Goal: Task Accomplishment & Management: Use online tool/utility

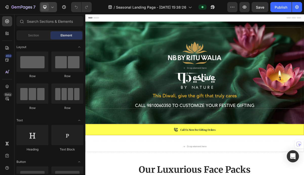
click at [51, 8] on icon at bounding box center [52, 7] width 5 height 5
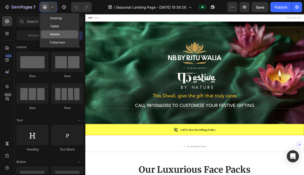
click at [51, 33] on span "Mobile" at bounding box center [55, 34] width 10 height 5
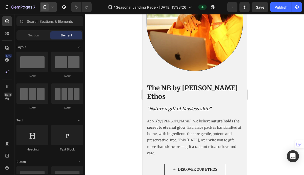
scroll to position [1032, 0]
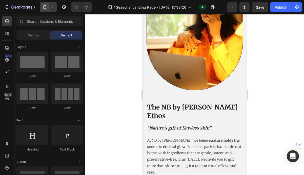
click at [55, 7] on icon at bounding box center [52, 7] width 5 height 5
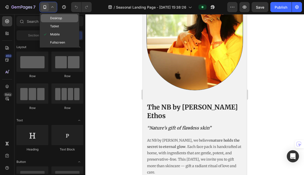
click at [55, 17] on span "Desktop" at bounding box center [56, 18] width 12 height 5
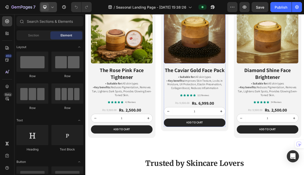
scroll to position [201, 0]
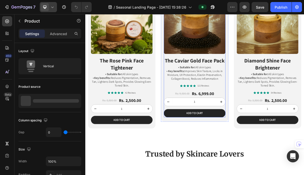
click at [208, 118] on div "Icon Icon Icon Icon Icon Icon List 122 Reviews Text Block Row Rs. 9,500.00 Prod…" at bounding box center [237, 134] width 86 height 46
click at [252, 163] on div "Product Images The Caviar Gold Face Pack Heading • Suitable for: All skin types…" at bounding box center [237, 58] width 94 height 212
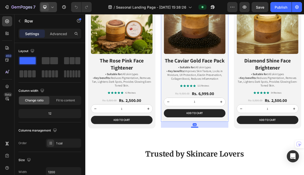
drag, startPoint x: 239, startPoint y: 163, endPoint x: 238, endPoint y: 172, distance: 8.4
click at [238, 172] on div at bounding box center [237, 172] width 10 height 2
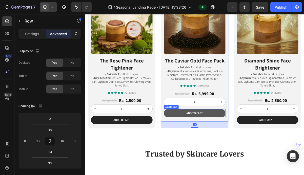
click at [242, 155] on button "Add to cart" at bounding box center [237, 151] width 86 height 11
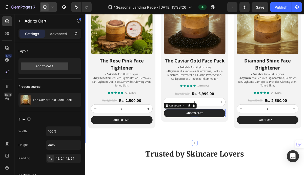
click at [225, 175] on div "Product Images The Rose Pink Face Tightener Heading • Suitable for: All skin ty…" at bounding box center [237, 62] width 304 height 262
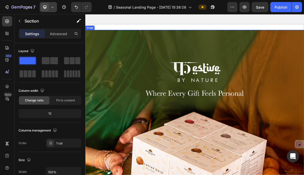
scroll to position [906, 0]
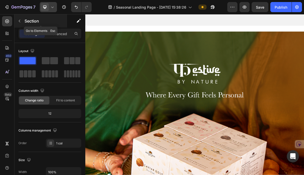
click at [23, 20] on div "Section" at bounding box center [40, 20] width 53 height 13
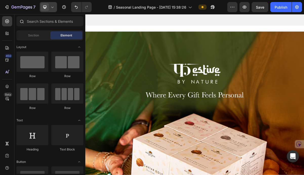
click at [22, 20] on icon at bounding box center [21, 21] width 4 height 4
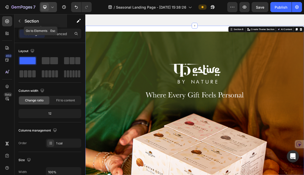
click at [19, 24] on button "button" at bounding box center [19, 21] width 8 height 8
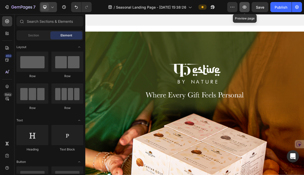
click at [241, 6] on button "button" at bounding box center [245, 7] width 10 height 10
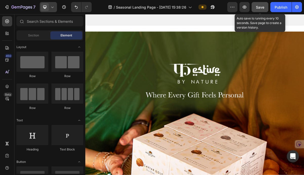
click at [256, 11] on button "Save" at bounding box center [260, 7] width 17 height 10
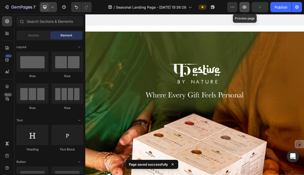
click at [247, 9] on icon "button" at bounding box center [244, 7] width 5 height 5
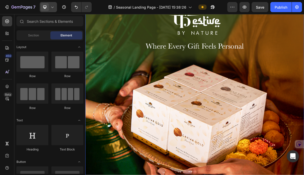
scroll to position [968, 0]
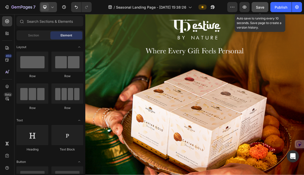
click at [258, 2] on button "Save" at bounding box center [260, 7] width 17 height 10
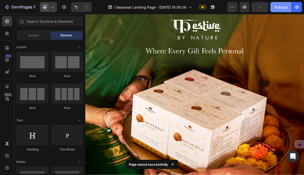
click at [283, 12] on button "Publish" at bounding box center [280, 7] width 21 height 10
click at [245, 9] on icon "button" at bounding box center [244, 7] width 5 height 5
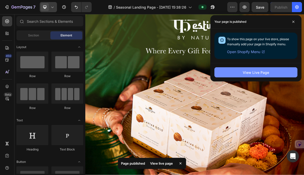
click at [261, 72] on div "View Live Page" at bounding box center [256, 72] width 26 height 5
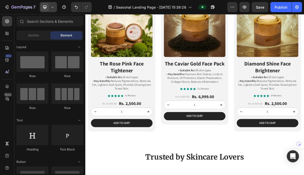
scroll to position [318, 0]
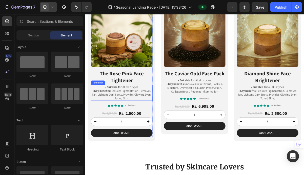
click at [128, 123] on p "• Key benefits: Reduces Pigmentation, Removes Tan, Lightens Dark Spots, Provide…" at bounding box center [136, 127] width 85 height 16
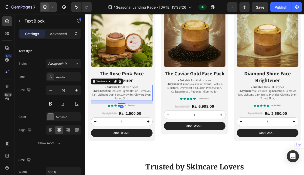
click at [128, 122] on p "• Key benefits: Reduces Pigmentation, Removes Tan, Lightens Dark Spots, Provide…" at bounding box center [136, 127] width 85 height 16
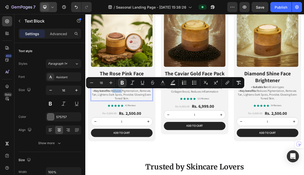
click at [128, 122] on p "• Key benefits: Reduces Pigmentation, Removes Tan, Lightens Dark Spots, Provide…" at bounding box center [136, 127] width 85 height 16
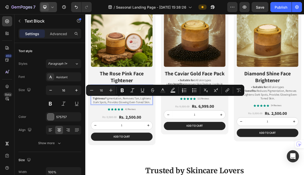
drag, startPoint x: 95, startPoint y: 131, endPoint x: 175, endPoint y: 137, distance: 80.7
click at [176, 137] on p "• Key benefits: Reduces Signs of Aging, Improves Skin Clarity, Enhances Skin Ti…" at bounding box center [136, 129] width 85 height 21
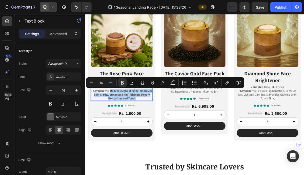
drag, startPoint x: 167, startPoint y: 132, endPoint x: 129, endPoint y: 120, distance: 40.0
click at [129, 120] on p "• Key benefits: Reduces Signs of Aging, Improves Skin Clarity, Enhances Skin Ti…" at bounding box center [136, 127] width 85 height 16
click at [122, 85] on icon "Editor contextual toolbar" at bounding box center [122, 82] width 5 height 5
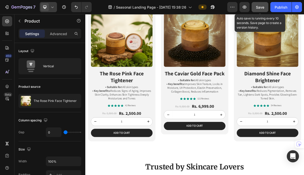
click at [262, 7] on span "Save" at bounding box center [260, 7] width 8 height 4
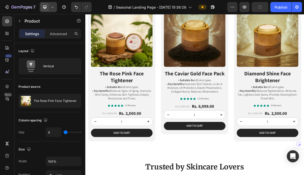
click at [53, 11] on div at bounding box center [48, 7] width 17 height 10
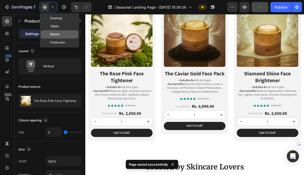
click at [56, 35] on span "Mobile" at bounding box center [55, 34] width 10 height 5
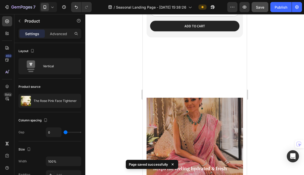
scroll to position [897, 0]
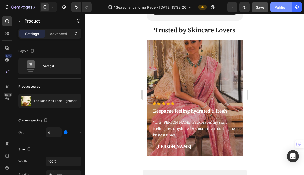
click at [283, 7] on div "Publish" at bounding box center [281, 7] width 13 height 5
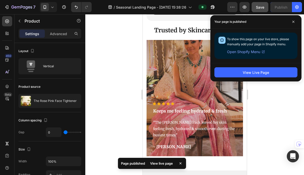
click at [119, 45] on div at bounding box center [194, 94] width 219 height 161
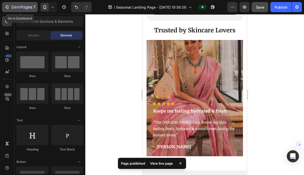
click at [9, 10] on div "7" at bounding box center [19, 7] width 31 height 6
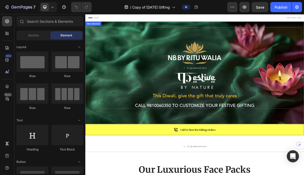
click at [110, 157] on div "Drop element here" at bounding box center [237, 96] width 304 height 143
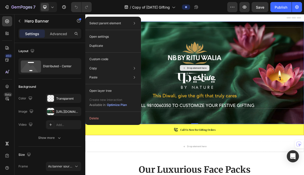
click at [200, 80] on div "Drop element here" at bounding box center [237, 89] width 296 height 113
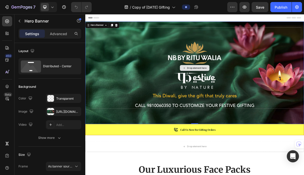
click at [200, 80] on div "Drop element here" at bounding box center [237, 89] width 296 height 113
click at [126, 85] on div "Drop element here" at bounding box center [237, 89] width 296 height 113
click at [130, 156] on div "Drop element here" at bounding box center [237, 96] width 304 height 143
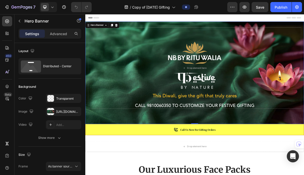
click at [130, 156] on div "Drop element here" at bounding box center [237, 96] width 304 height 143
click at [128, 29] on icon at bounding box center [128, 30] width 4 height 4
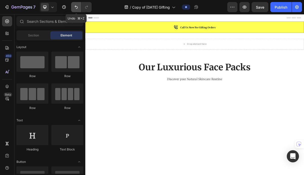
click at [75, 8] on icon "Undo/Redo" at bounding box center [76, 7] width 5 height 5
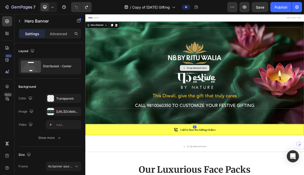
click at [163, 64] on div "Drop element here" at bounding box center [237, 89] width 296 height 113
click at [120, 155] on div "Drop element here" at bounding box center [237, 96] width 304 height 143
click at [112, 29] on icon at bounding box center [114, 30] width 4 height 4
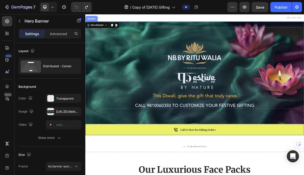
click at [96, 21] on div "Section" at bounding box center [94, 20] width 13 height 3
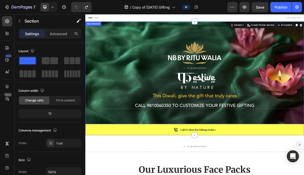
click at [150, 158] on div "Drop element here" at bounding box center [237, 96] width 304 height 143
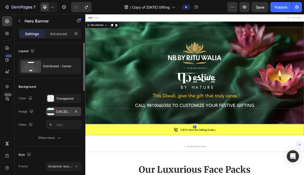
click at [55, 112] on div "https://cdn.shopify.com/s/files/1/0472/4850/7029/files/gempages_494643478811116…" at bounding box center [63, 111] width 35 height 9
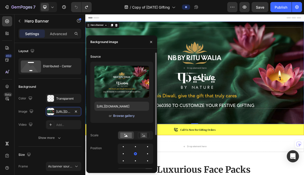
click at [126, 117] on div "Browse gallery" at bounding box center [124, 116] width 22 height 5
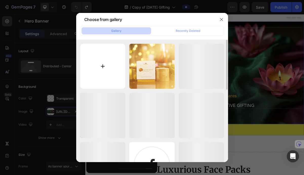
click at [94, 78] on input "file" at bounding box center [102, 66] width 45 height 45
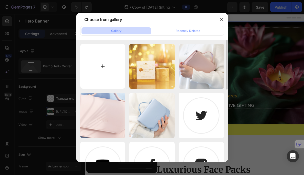
type input "C:\fakepath\GRWM Banner.png"
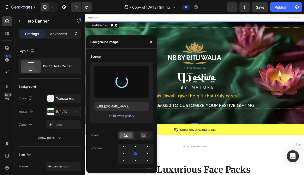
type input "https://cdn.shopify.com/s/files/1/0472/4850/7029/files/gempages_494643478811116…"
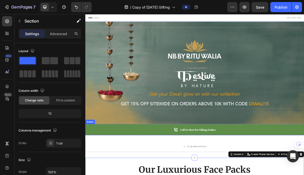
click at [278, 175] on link "Call Us Now for Gifting Orders" at bounding box center [237, 175] width 304 height 16
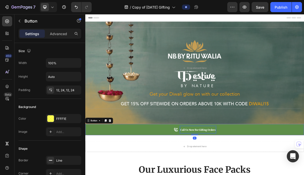
click at [252, 174] on strong "Call Us Now for Gifting Orders" at bounding box center [241, 175] width 49 height 4
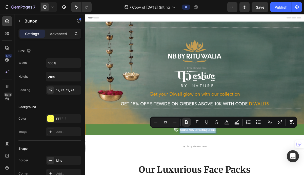
click at [252, 174] on strong "Call Us Now for Gifting Orders" at bounding box center [241, 175] width 49 height 4
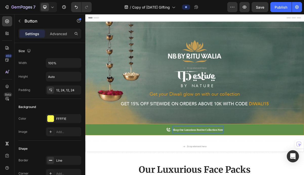
click at [200, 175] on icon at bounding box center [200, 174] width 5 height 5
click at [202, 175] on icon at bounding box center [201, 175] width 6 height 6
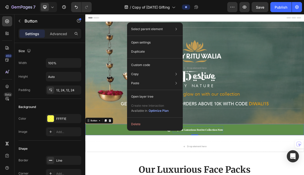
click at [202, 175] on icon at bounding box center [201, 175] width 6 height 6
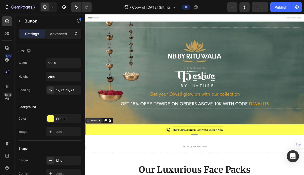
click at [100, 163] on div "Button" at bounding box center [97, 162] width 11 height 5
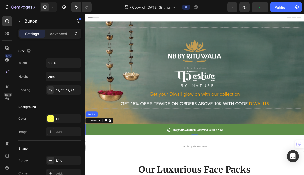
click at [198, 174] on icon at bounding box center [200, 174] width 5 height 5
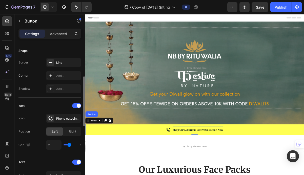
scroll to position [110, 0]
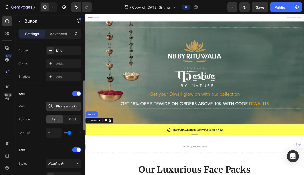
click at [67, 108] on div "Phone outgoing bold" at bounding box center [68, 106] width 24 height 5
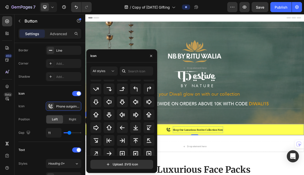
scroll to position [165, 0]
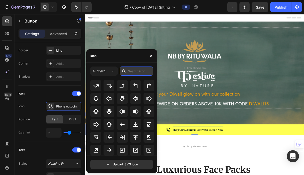
click at [140, 72] on input "text" at bounding box center [136, 71] width 33 height 9
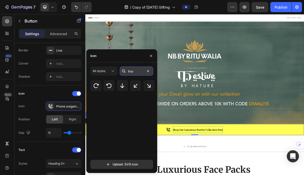
scroll to position [0, 0]
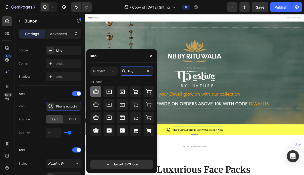
type input "buy"
click at [95, 95] on div at bounding box center [95, 91] width 11 height 11
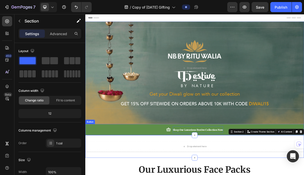
click at [195, 174] on link "Shop Our Luxurious Festive Collection Now" at bounding box center [237, 175] width 304 height 16
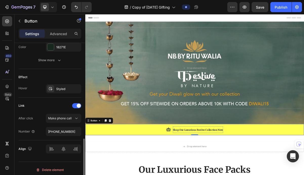
scroll to position [281, 0]
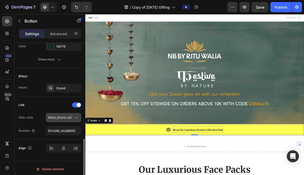
click at [68, 120] on div "Make phone call" at bounding box center [63, 117] width 31 height 5
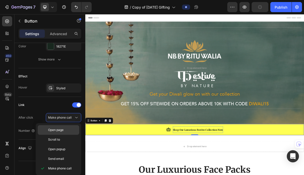
click at [68, 129] on p "Open page" at bounding box center [62, 130] width 29 height 5
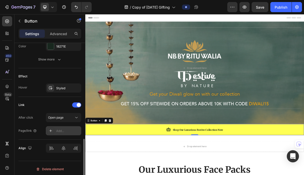
click at [64, 133] on div "Add..." at bounding box center [63, 130] width 35 height 9
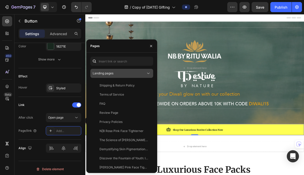
click at [124, 76] on div "Landing pages" at bounding box center [122, 73] width 58 height 5
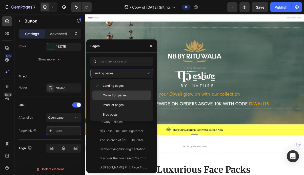
click at [121, 93] on span "Collection pages" at bounding box center [115, 95] width 24 height 5
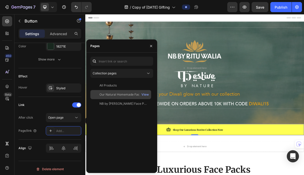
click at [121, 96] on div "Our Natural Homemade Face Packs" at bounding box center [124, 94] width 49 height 5
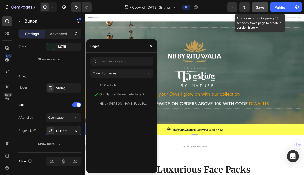
click at [264, 11] on button "Save" at bounding box center [260, 7] width 17 height 10
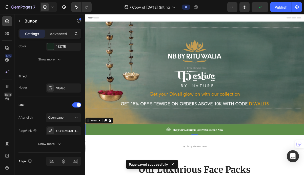
click at [304, 175] on link "Shop Our Luxurious Festive Collection Now" at bounding box center [237, 175] width 304 height 16
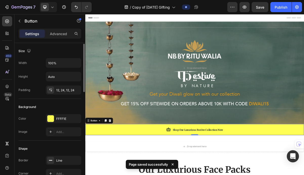
scroll to position [1, 0]
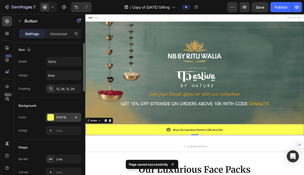
click at [63, 117] on div "FFFF1E" at bounding box center [63, 117] width 15 height 5
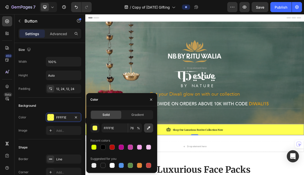
click at [148, 128] on icon "button" at bounding box center [148, 128] width 5 height 5
type input "536C61"
type input "100"
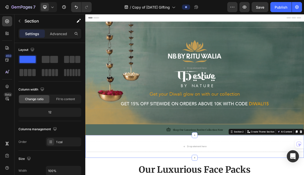
scroll to position [0, 0]
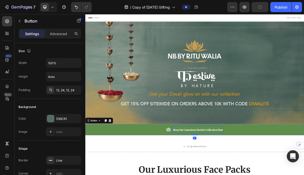
click at [212, 175] on strong "Shop Our Luxurious Festive Collection Now" at bounding box center [242, 175] width 70 height 4
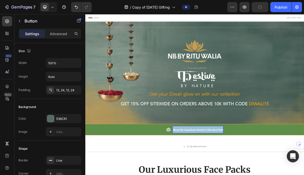
click at [212, 175] on strong "Shop Our Luxurious Festive Collection Now" at bounding box center [242, 175] width 70 height 4
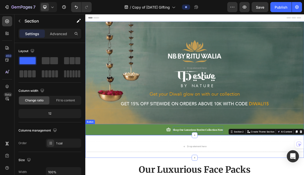
click at [220, 175] on strong "Shop Our Luxurious Festive Collection Now" at bounding box center [242, 175] width 70 height 4
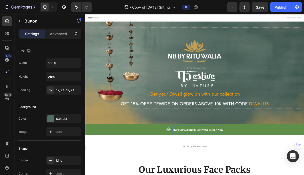
click at [220, 175] on strong "Shop Our Luxurious Festive Collection Now" at bounding box center [242, 175] width 70 height 4
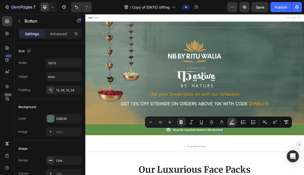
click at [230, 120] on icon "Editor contextual toolbar" at bounding box center [231, 122] width 5 height 5
type input "000000"
type input "77"
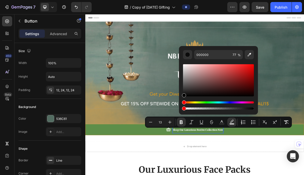
drag, startPoint x: 187, startPoint y: 108, endPoint x: 183, endPoint y: 108, distance: 3.5
click at [183, 108] on div "Editor contextual toolbar" at bounding box center [218, 109] width 71 height 2
type input "100"
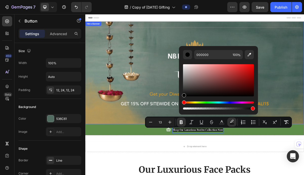
drag, startPoint x: 269, startPoint y: 123, endPoint x: 330, endPoint y: 146, distance: 65.2
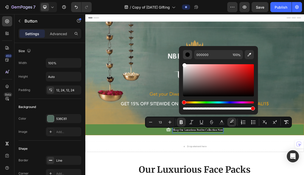
drag, startPoint x: 185, startPoint y: 96, endPoint x: 184, endPoint y: 56, distance: 40.0
click at [184, 56] on div "000000 100 %" at bounding box center [218, 80] width 71 height 61
type input "FFFFFF"
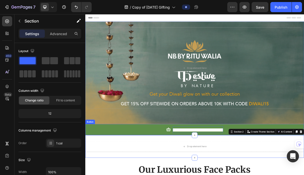
click at [201, 175] on icon at bounding box center [201, 175] width 6 height 6
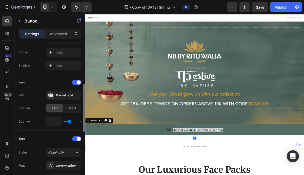
scroll to position [122, 0]
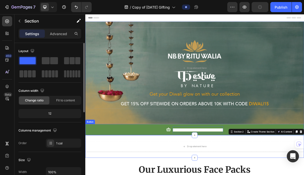
click at [200, 173] on icon at bounding box center [201, 174] width 6 height 5
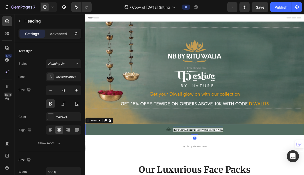
click at [228, 175] on strong "Shop Our Luxurious Festive Collection Now" at bounding box center [242, 175] width 70 height 4
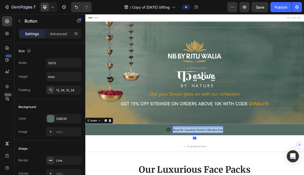
click at [228, 175] on strong "Shop Our Luxurious Festive Collection Now" at bounding box center [242, 175] width 70 height 4
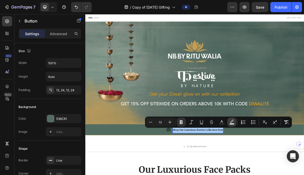
click at [235, 121] on button "color" at bounding box center [231, 122] width 9 height 9
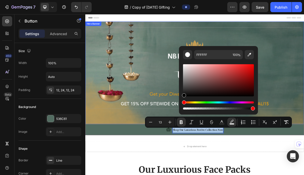
type input "000000"
drag, startPoint x: 275, startPoint y: 98, endPoint x: 215, endPoint y: 148, distance: 77.8
type input "0"
drag, startPoint x: 271, startPoint y: 123, endPoint x: 211, endPoint y: 150, distance: 65.9
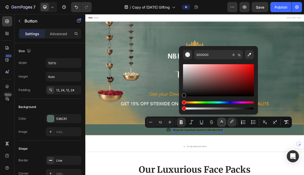
click at [223, 125] on button "Text Color" at bounding box center [221, 122] width 9 height 9
type input "18271E"
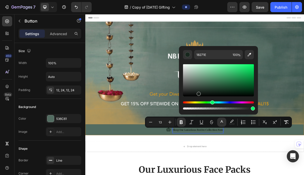
drag, startPoint x: 198, startPoint y: 93, endPoint x: 192, endPoint y: 89, distance: 7.0
click at [192, 89] on div "Editor contextual toolbar" at bounding box center [218, 80] width 71 height 32
drag, startPoint x: 278, startPoint y: 103, endPoint x: 207, endPoint y: 70, distance: 78.1
type input "FFFFFF"
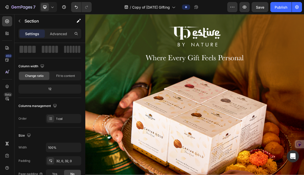
scroll to position [963, 0]
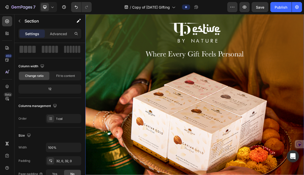
click at [208, 153] on img at bounding box center [237, 134] width 304 height 304
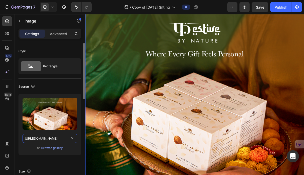
scroll to position [0, 12]
click at [66, 141] on input "https://cdn.shopify.com/s/files/1/0472/4850/7029/files/gempages_494643478811116…" at bounding box center [50, 138] width 55 height 9
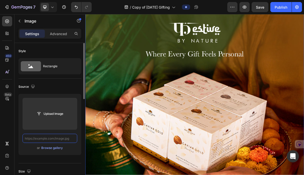
scroll to position [0, 0]
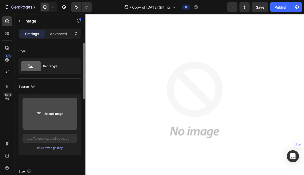
click at [47, 117] on input "file" at bounding box center [49, 114] width 35 height 9
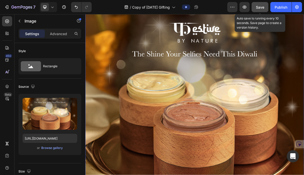
click at [260, 9] on span "Save" at bounding box center [260, 7] width 8 height 4
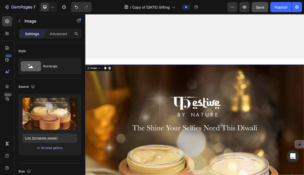
scroll to position [728, 0]
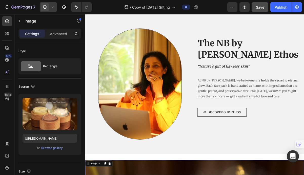
click at [54, 7] on icon at bounding box center [52, 7] width 5 height 5
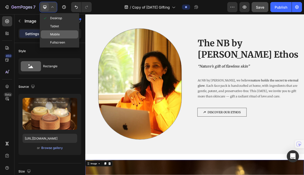
click at [60, 32] on span "Mobile" at bounding box center [55, 34] width 10 height 5
type input "https://cdn.shopify.com/s/files/1/0472/4850/7029/files/gempages_494643478811116…"
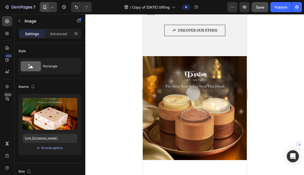
scroll to position [958, 0]
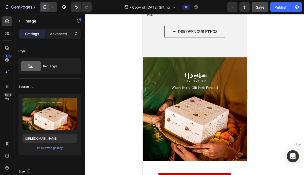
click at [171, 125] on img at bounding box center [195, 109] width 104 height 104
click at [62, 142] on input "https://cdn.shopify.com/s/files/1/0472/4850/7029/files/gempages_494643478811116…" at bounding box center [50, 138] width 55 height 9
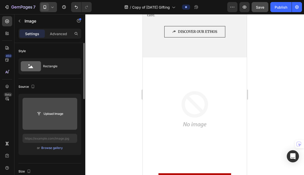
click at [49, 117] on input "file" at bounding box center [49, 114] width 35 height 9
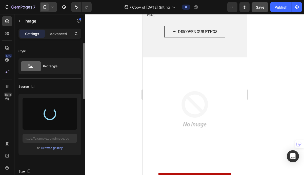
type input "https://cdn.shopify.com/s/files/1/0472/4850/7029/files/gempages_494643478811116…"
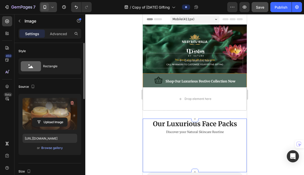
scroll to position [22, 0]
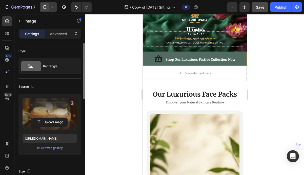
click at [263, 114] on div at bounding box center [194, 94] width 219 height 161
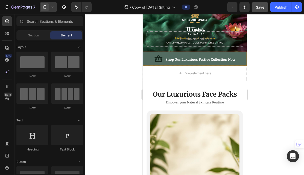
click at [263, 13] on div "7 Version history / Copy of Diwali Gifting Preview Save Publish" at bounding box center [152, 7] width 304 height 14
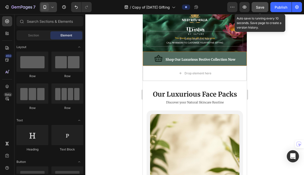
click at [261, 6] on span "Save" at bounding box center [260, 7] width 8 height 4
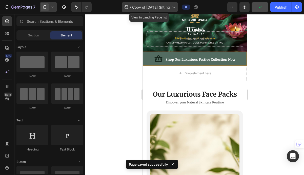
click at [171, 11] on div "/ Copy of Diwali Gifting" at bounding box center [150, 7] width 56 height 10
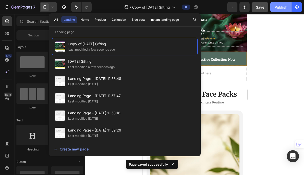
click at [281, 8] on div "Publish" at bounding box center [281, 7] width 13 height 5
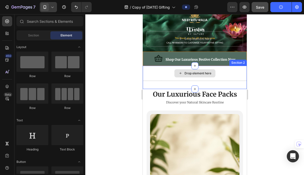
scroll to position [27, 0]
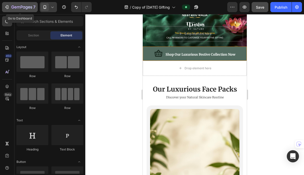
click at [7, 8] on icon "button" at bounding box center [6, 7] width 5 height 5
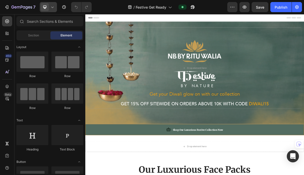
click at [52, 8] on icon at bounding box center [52, 7] width 5 height 5
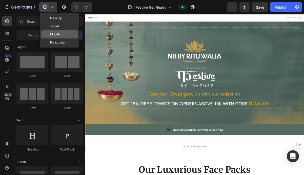
click at [57, 36] on span "Mobile" at bounding box center [55, 34] width 10 height 5
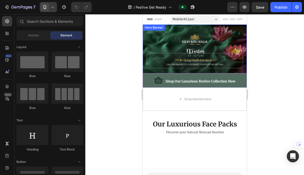
click at [163, 41] on div "Overlay" at bounding box center [195, 49] width 104 height 49
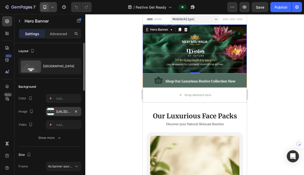
click at [53, 115] on div at bounding box center [50, 111] width 7 height 7
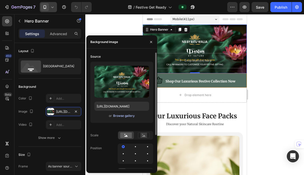
click at [121, 114] on div "Browse gallery" at bounding box center [124, 116] width 22 height 5
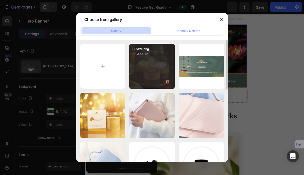
click at [135, 77] on div "GRWM.png 1993.44 kb" at bounding box center [151, 66] width 45 height 45
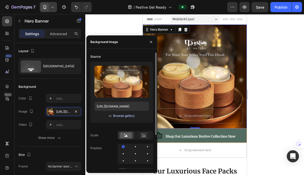
click at [120, 115] on div "Browse gallery" at bounding box center [124, 116] width 22 height 5
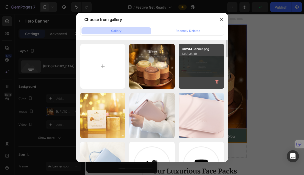
click at [189, 64] on div "GRWM Banner.png 1368.35 kb" at bounding box center [201, 66] width 45 height 45
type input "https://cdn.shopify.com/s/files/1/0472/4850/7029/files/gempages_494643478811116…"
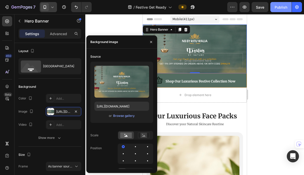
click at [276, 4] on button "Publish" at bounding box center [280, 7] width 21 height 10
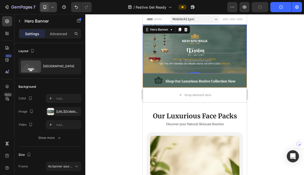
click at [52, 9] on icon at bounding box center [52, 7] width 5 height 5
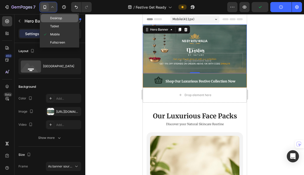
click at [59, 20] on span "Desktop" at bounding box center [56, 18] width 12 height 5
type input "1230"
